Goal: Task Accomplishment & Management: Manage account settings

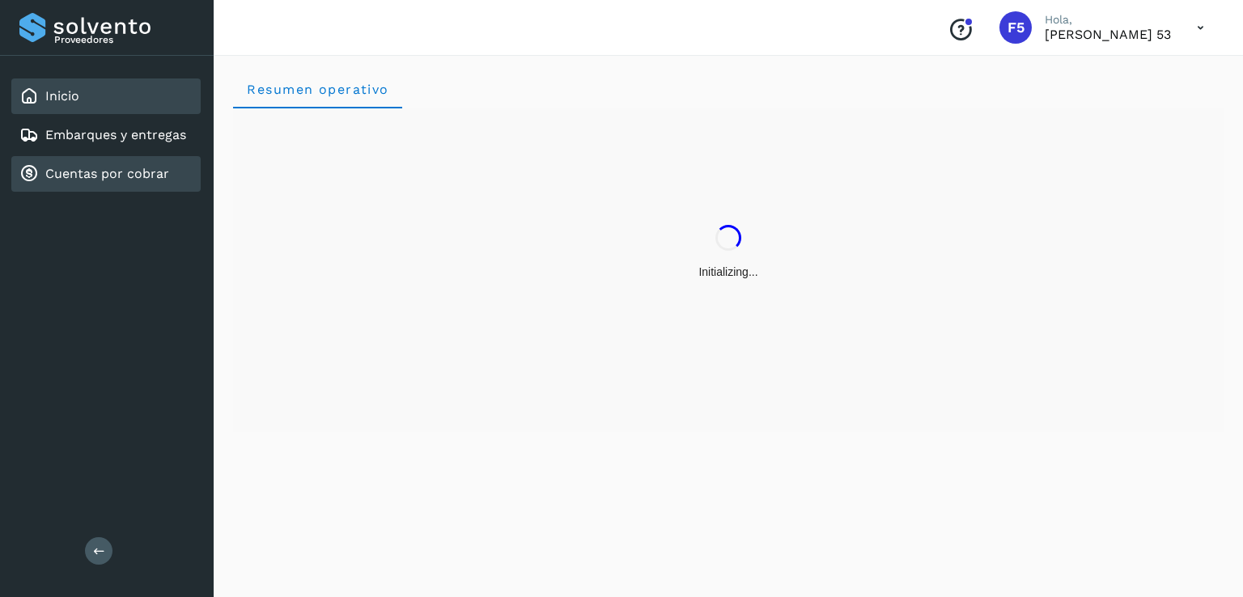
click at [100, 180] on div "Cuentas por cobrar" at bounding box center [94, 173] width 150 height 19
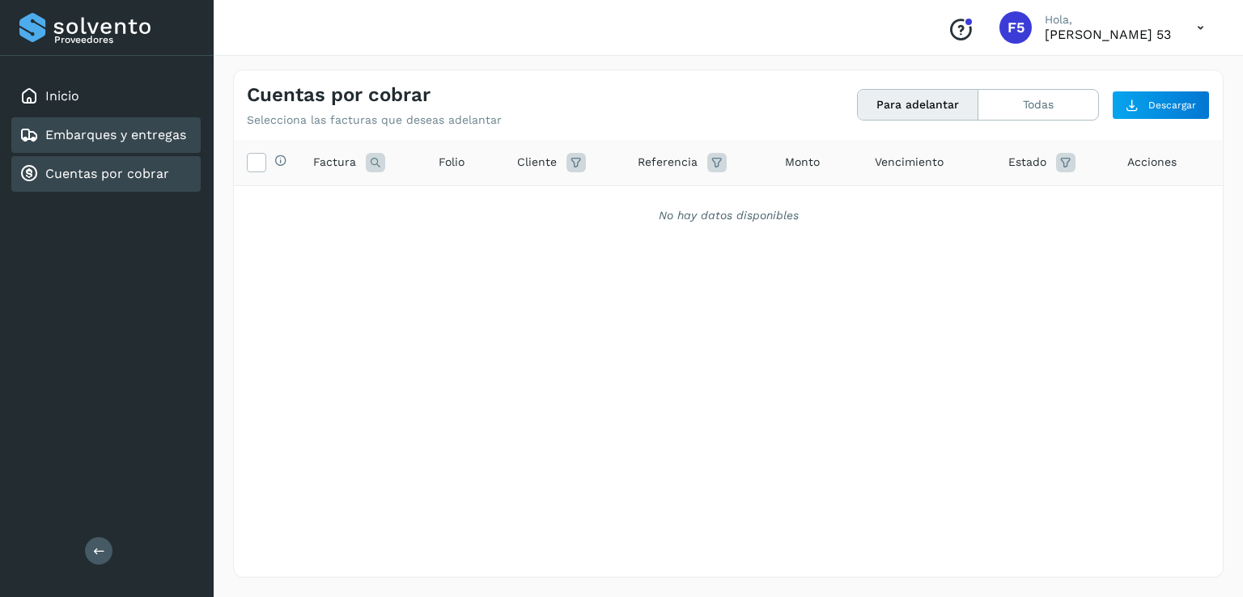
click at [168, 139] on link "Embarques y entregas" at bounding box center [115, 134] width 141 height 15
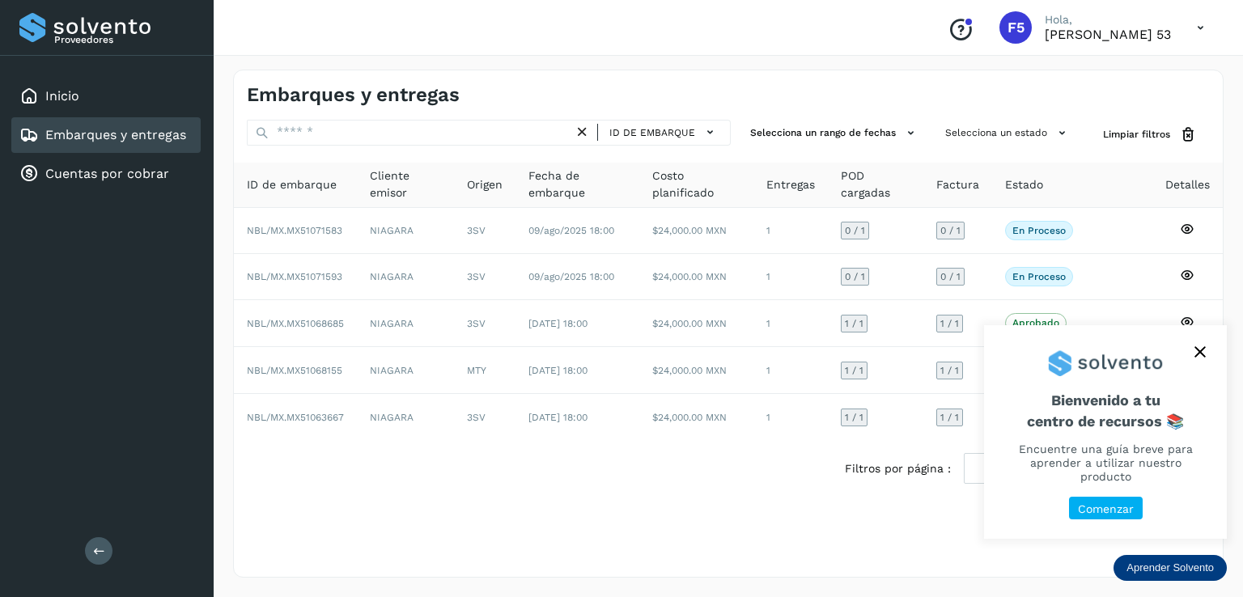
click at [1193, 364] on button "close," at bounding box center [1200, 352] width 24 height 24
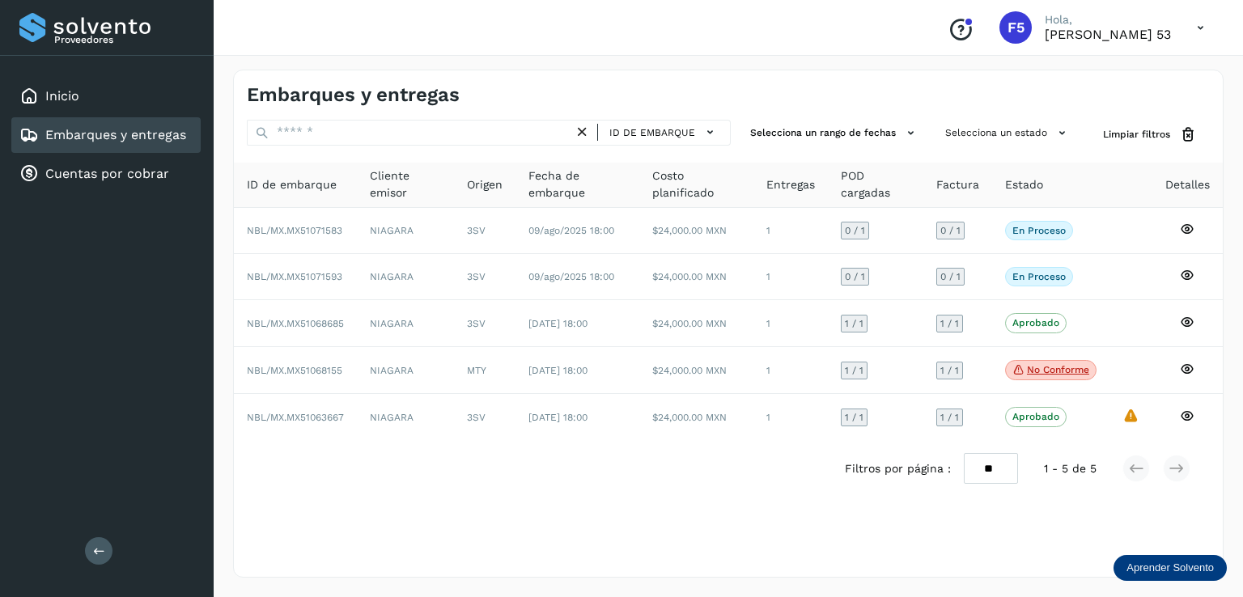
click at [735, 70] on div "Embarques y entregas" at bounding box center [728, 88] width 989 height 36
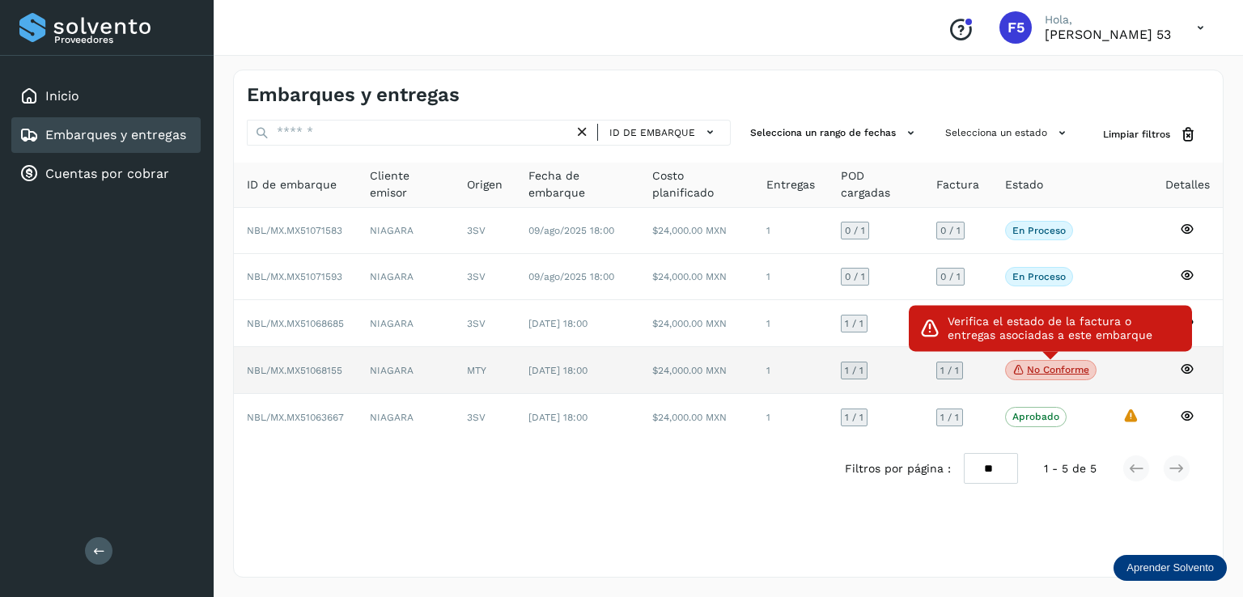
click at [1073, 373] on p "No conforme" at bounding box center [1058, 369] width 62 height 11
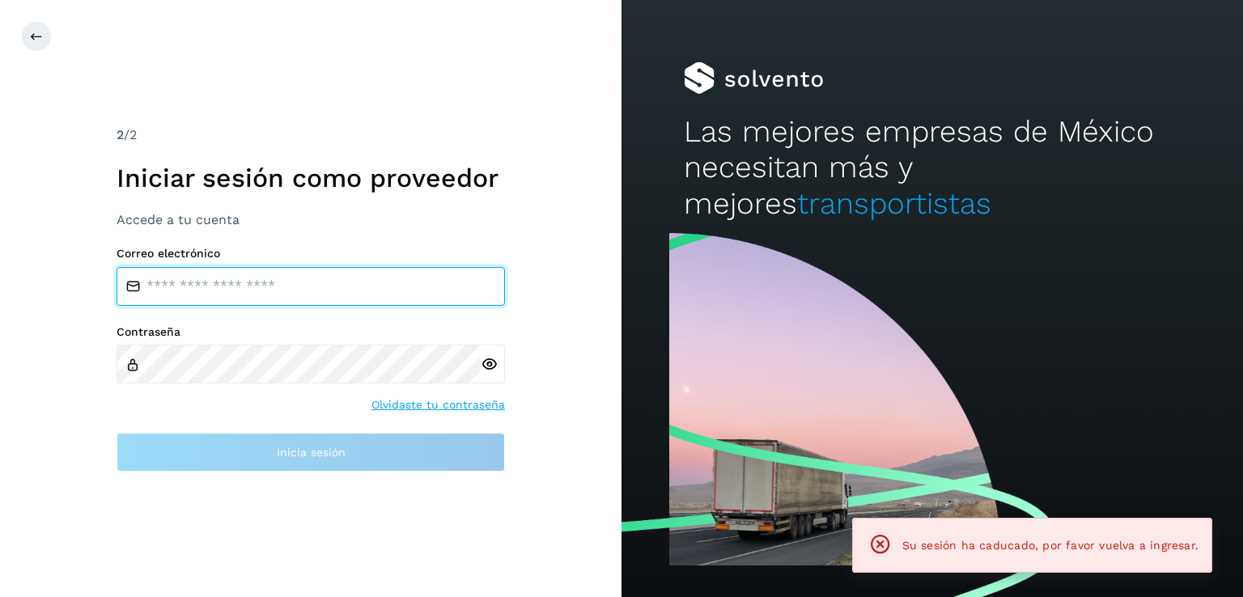
type input "**********"
